Goal: Task Accomplishment & Management: Use online tool/utility

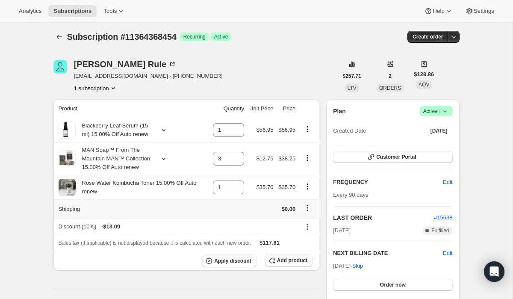
scroll to position [2, 0]
click at [280, 264] on span "Add product" at bounding box center [292, 260] width 30 height 7
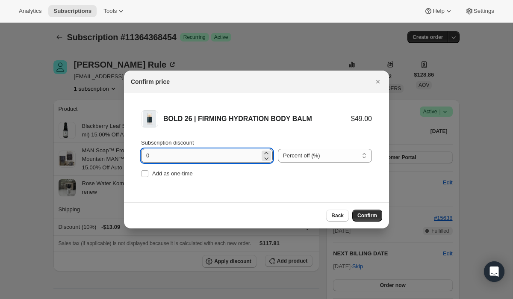
click at [241, 158] on input "0" at bounding box center [200, 156] width 119 height 14
type input "20.01"
click at [325, 160] on select "Percent off (%) Amount off ($)" at bounding box center [325, 156] width 94 height 14
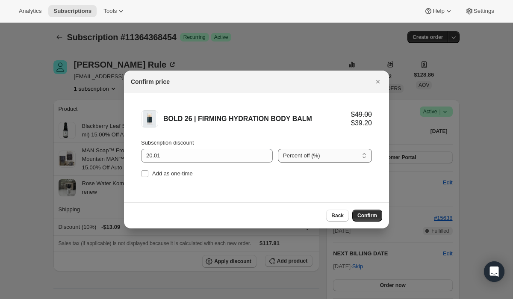
select select "fixed"
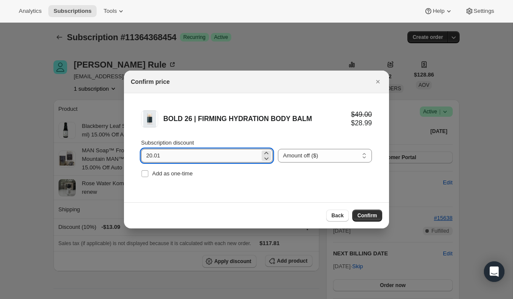
click at [165, 154] on input "20.01" at bounding box center [200, 156] width 119 height 14
type input "20.10"
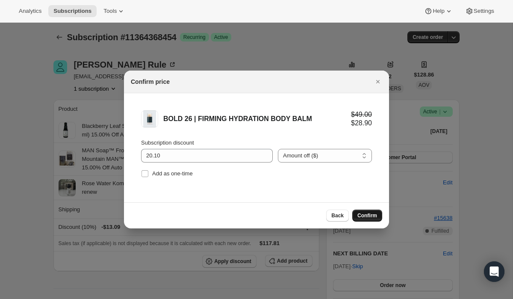
click at [364, 218] on span "Confirm" at bounding box center [367, 215] width 20 height 7
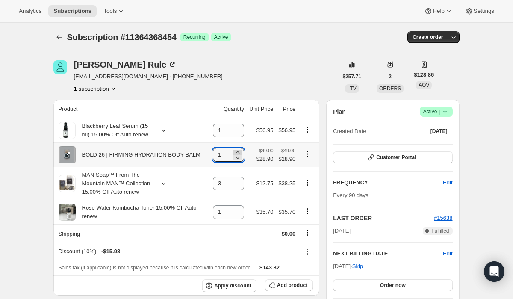
click at [234, 151] on icon at bounding box center [237, 152] width 9 height 9
type input "2"
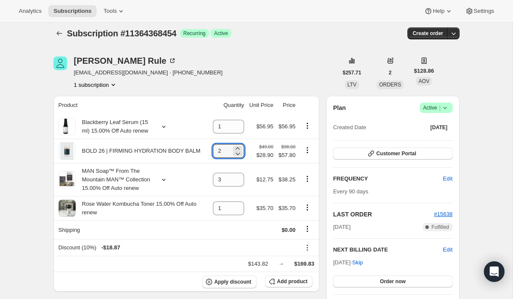
scroll to position [3, 0]
